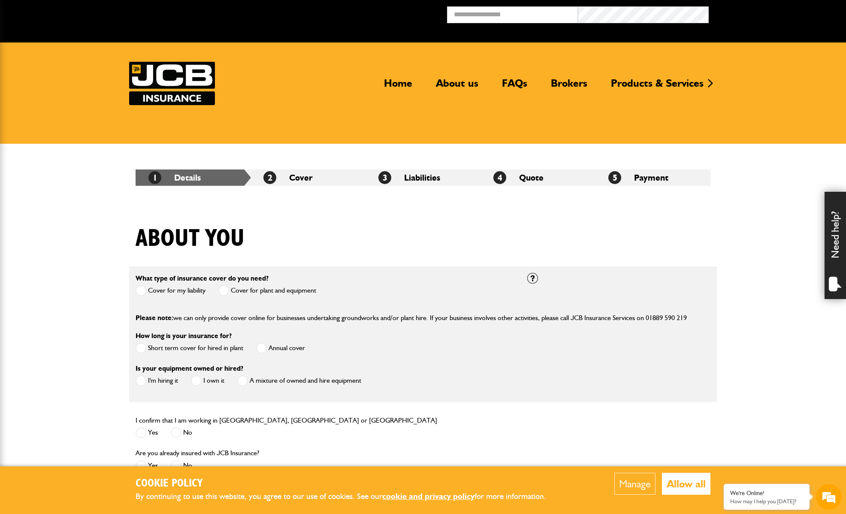
scroll to position [109, 0]
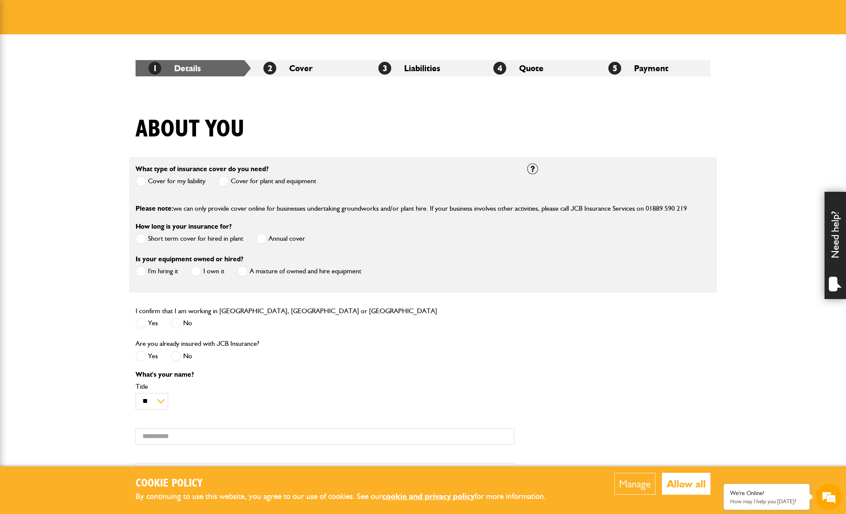
click at [225, 181] on span at bounding box center [223, 181] width 11 height 11
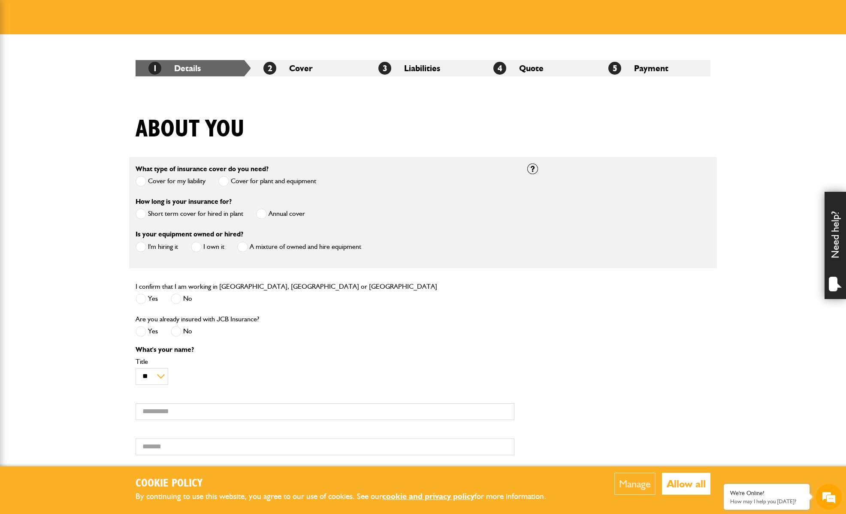
click at [263, 211] on span at bounding box center [261, 213] width 11 height 11
click at [199, 245] on span at bounding box center [196, 246] width 11 height 11
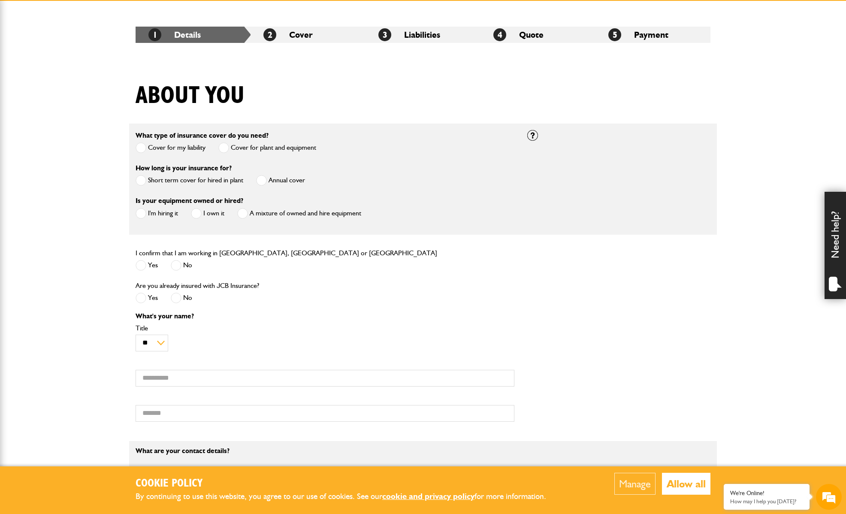
scroll to position [148, 0]
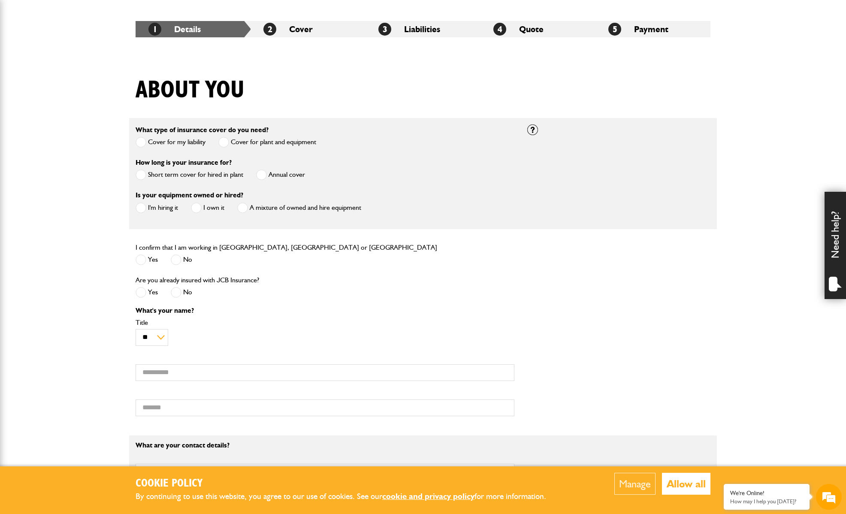
click at [139, 256] on span at bounding box center [141, 259] width 11 height 11
click at [177, 292] on span at bounding box center [176, 292] width 11 height 11
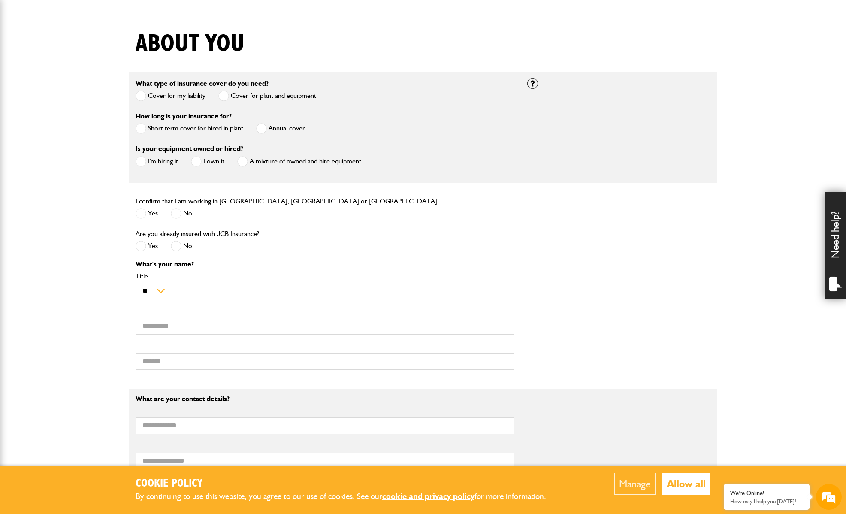
scroll to position [239, 0]
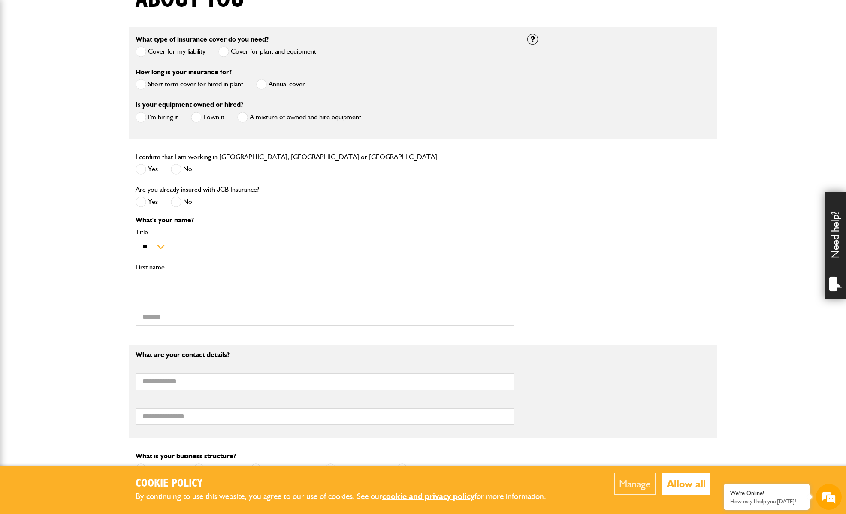
click at [166, 280] on input "First name" at bounding box center [325, 282] width 379 height 17
type input "***"
type input "******"
type input "**********"
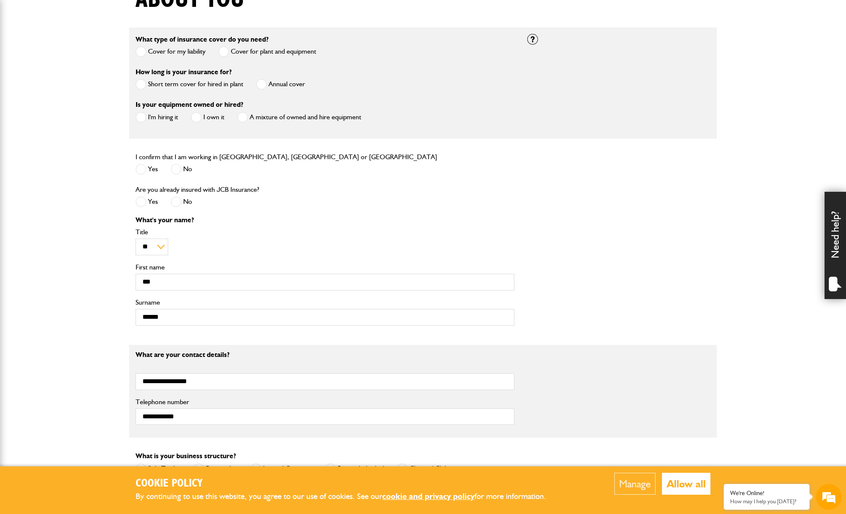
type input "**********"
type input "********"
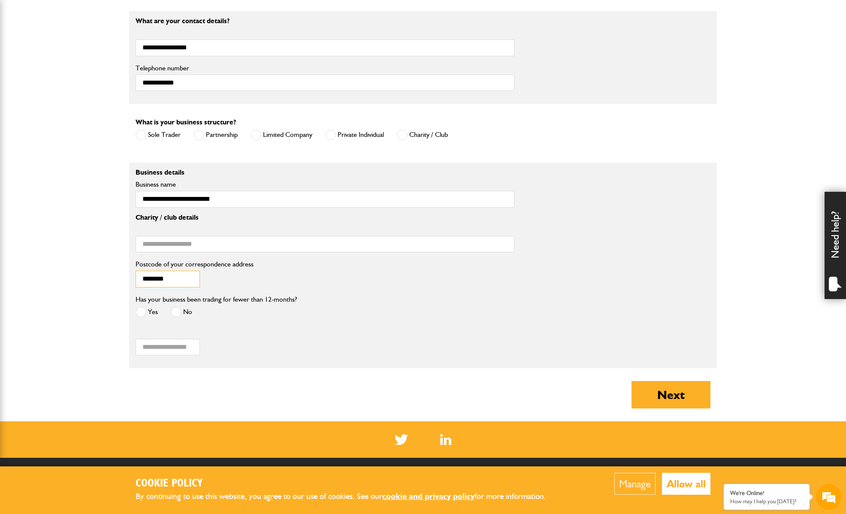
scroll to position [578, 0]
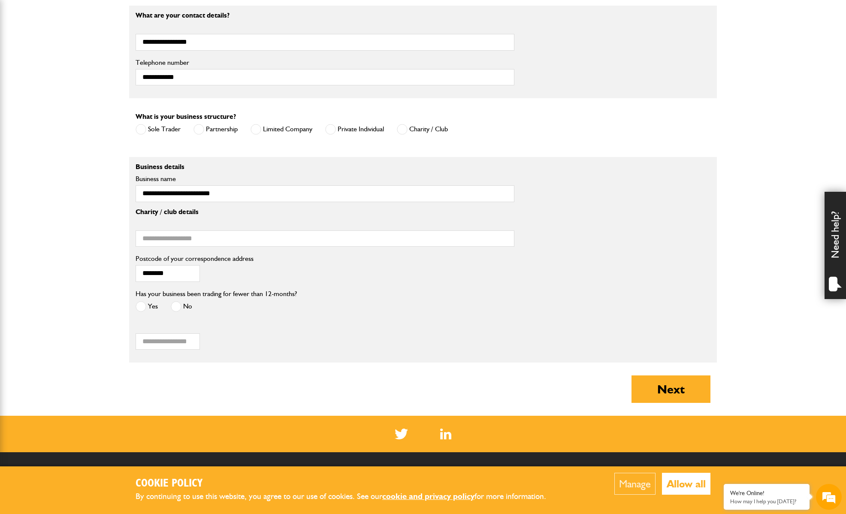
click at [139, 309] on span at bounding box center [141, 306] width 11 height 11
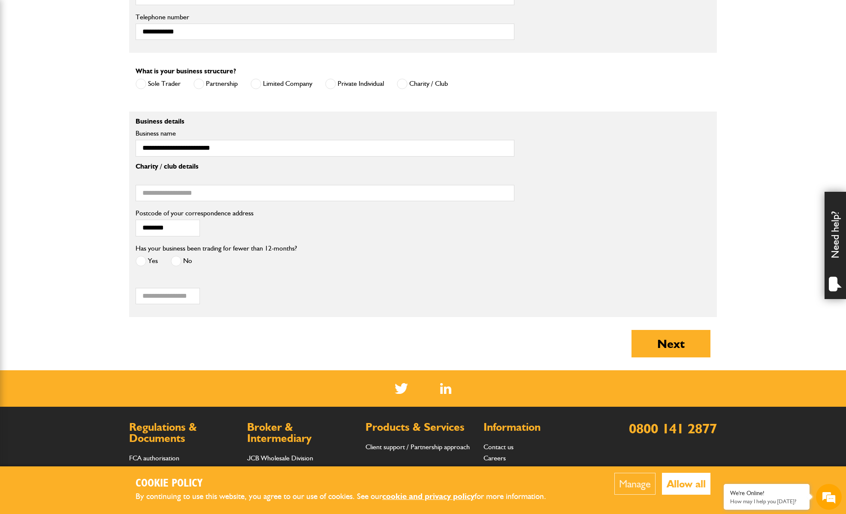
scroll to position [629, 0]
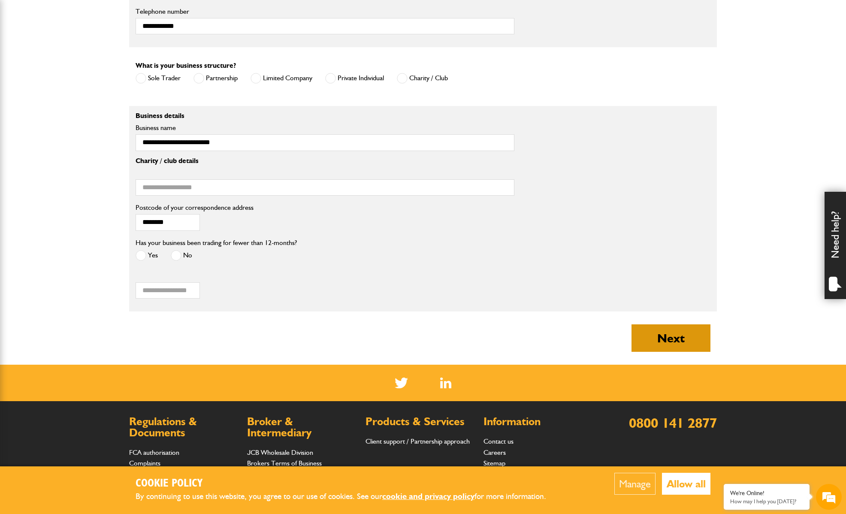
click at [676, 340] on button "Next" at bounding box center [670, 337] width 79 height 27
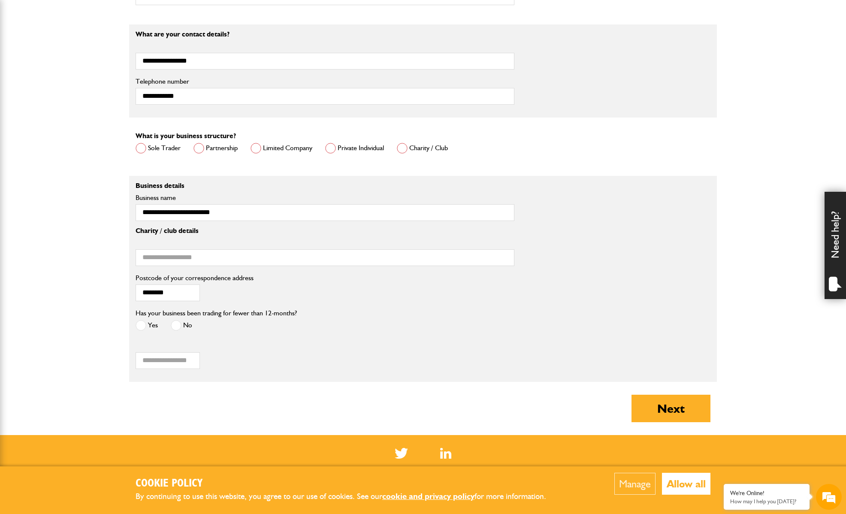
scroll to position [581, 0]
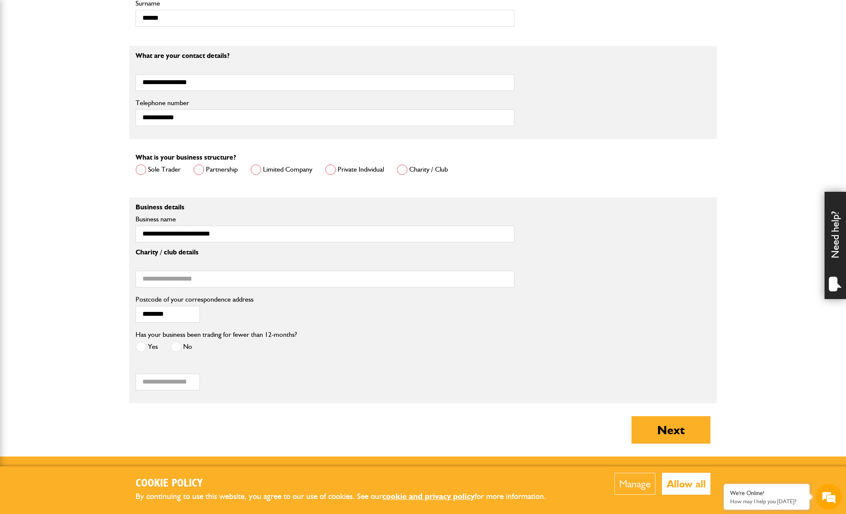
click at [258, 172] on span at bounding box center [255, 169] width 11 height 11
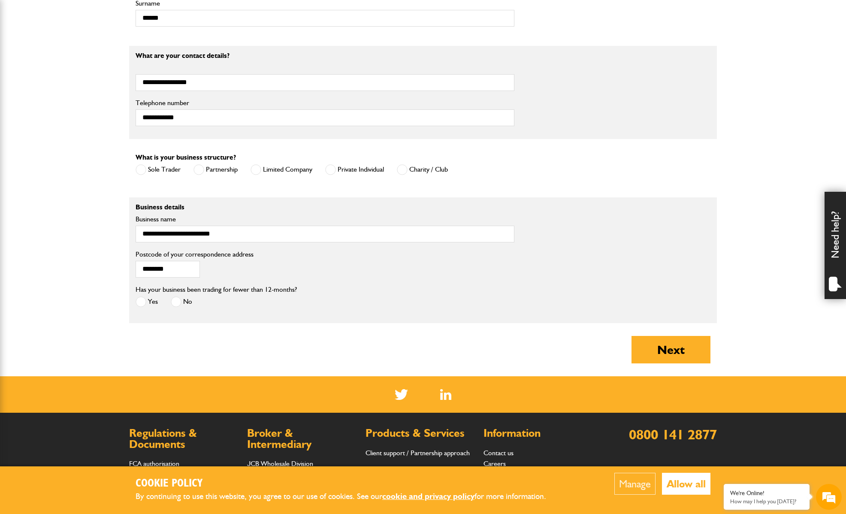
scroll to position [0, 0]
click at [659, 353] on button "Next" at bounding box center [670, 349] width 79 height 27
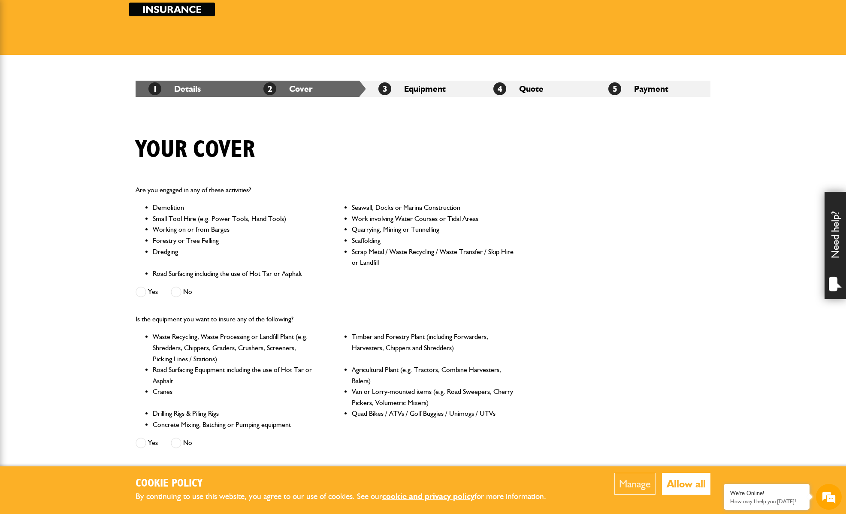
scroll to position [94, 0]
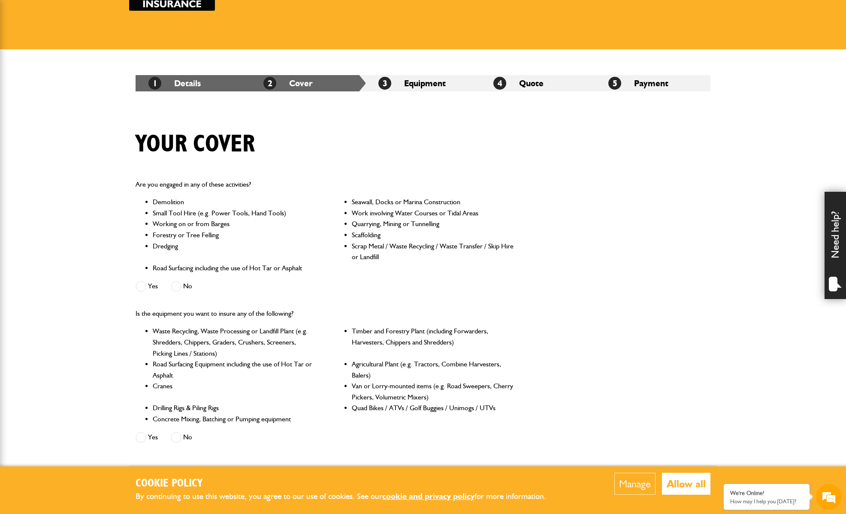
click at [179, 287] on span at bounding box center [176, 286] width 11 height 11
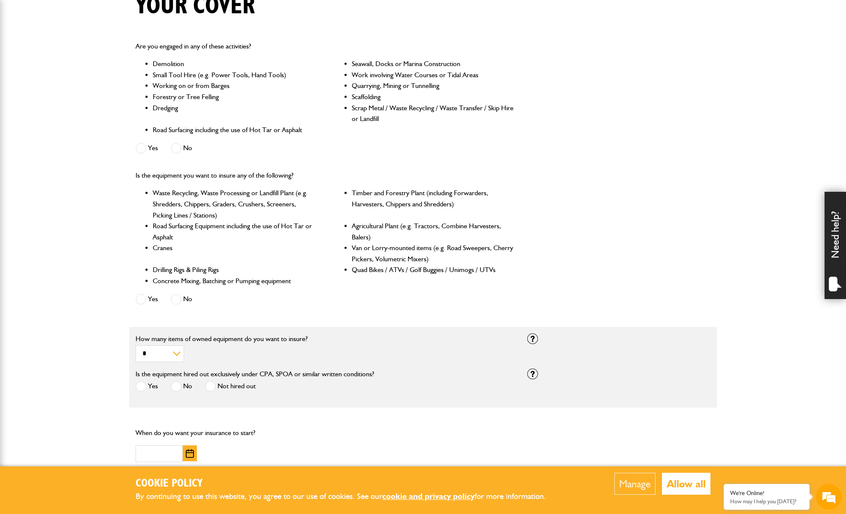
scroll to position [238, 0]
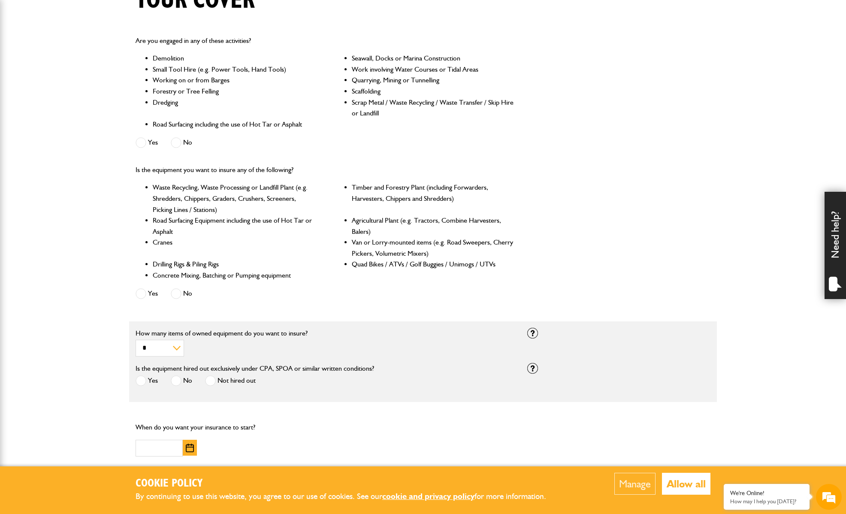
click at [142, 294] on span at bounding box center [141, 293] width 11 height 11
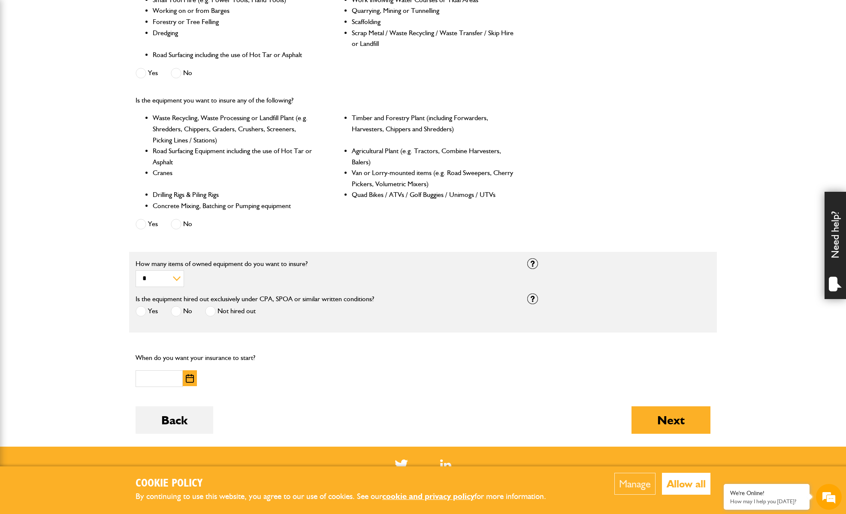
scroll to position [313, 0]
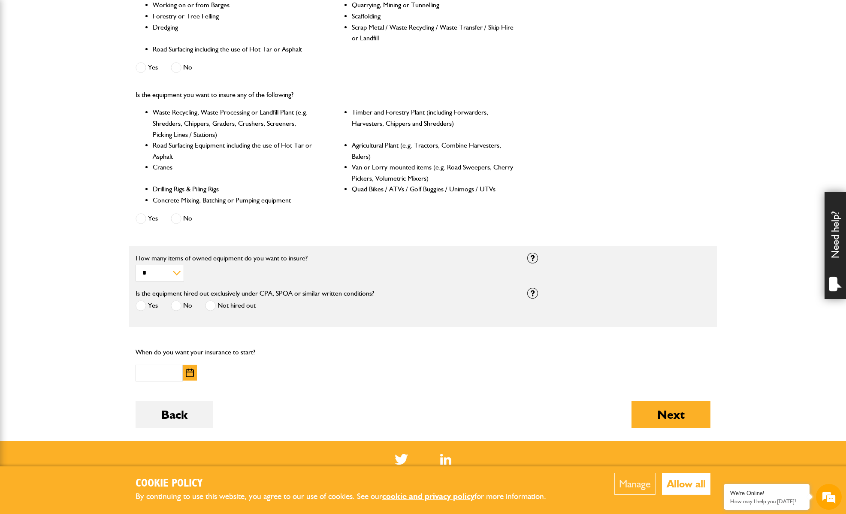
click at [211, 308] on span at bounding box center [210, 305] width 11 height 11
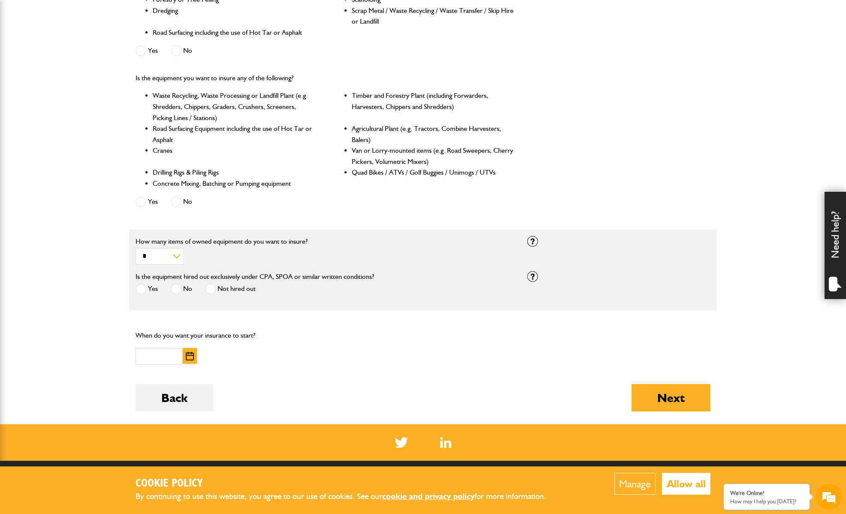
scroll to position [341, 0]
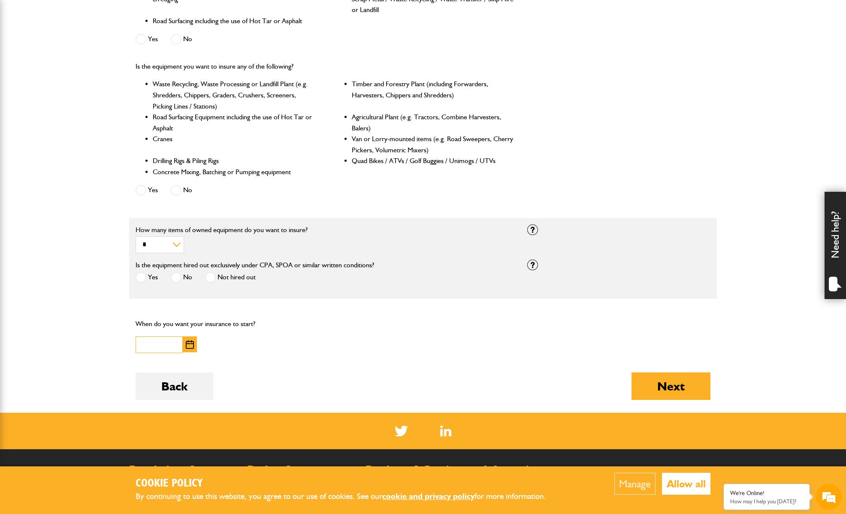
click at [150, 345] on input "text" at bounding box center [159, 344] width 47 height 17
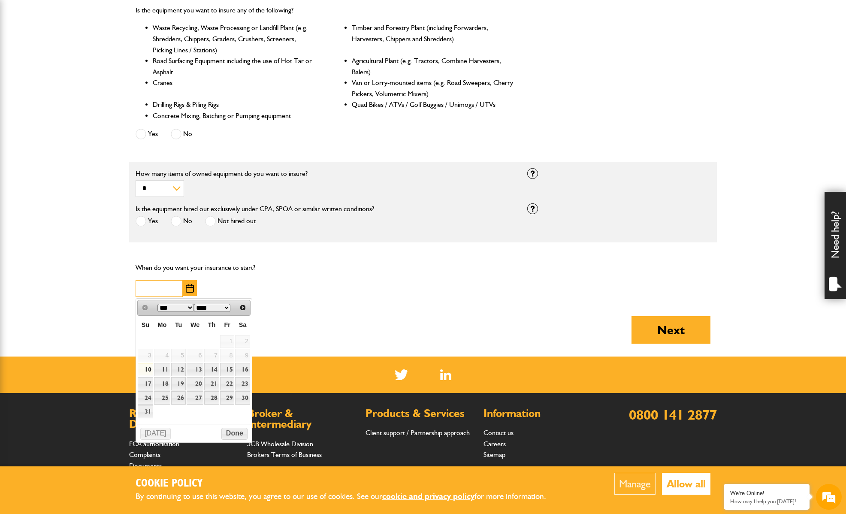
scroll to position [478, 0]
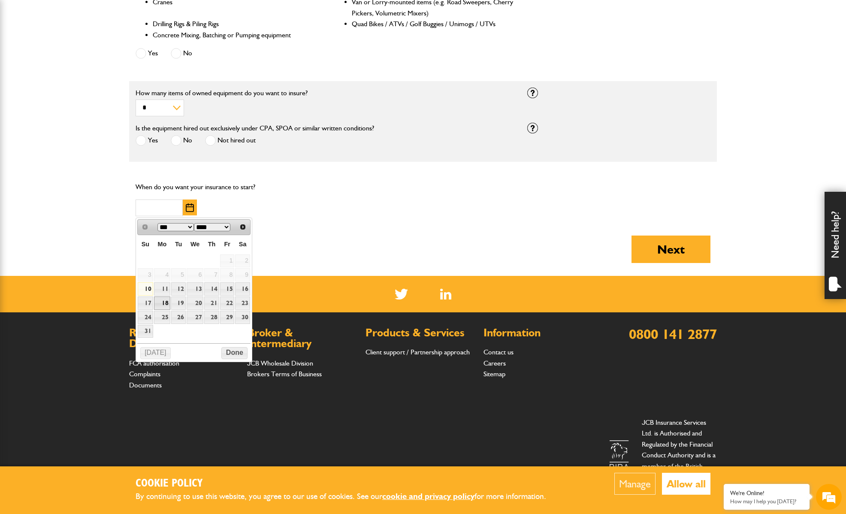
click at [165, 301] on link "18" at bounding box center [162, 302] width 17 height 13
type input "**********"
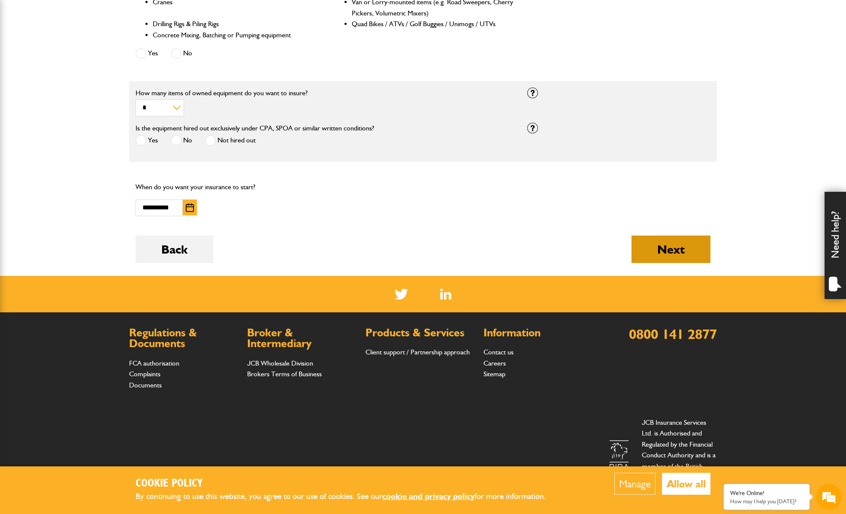
click at [662, 248] on button "Next" at bounding box center [670, 248] width 79 height 27
